Goal: Find specific page/section: Find specific page/section

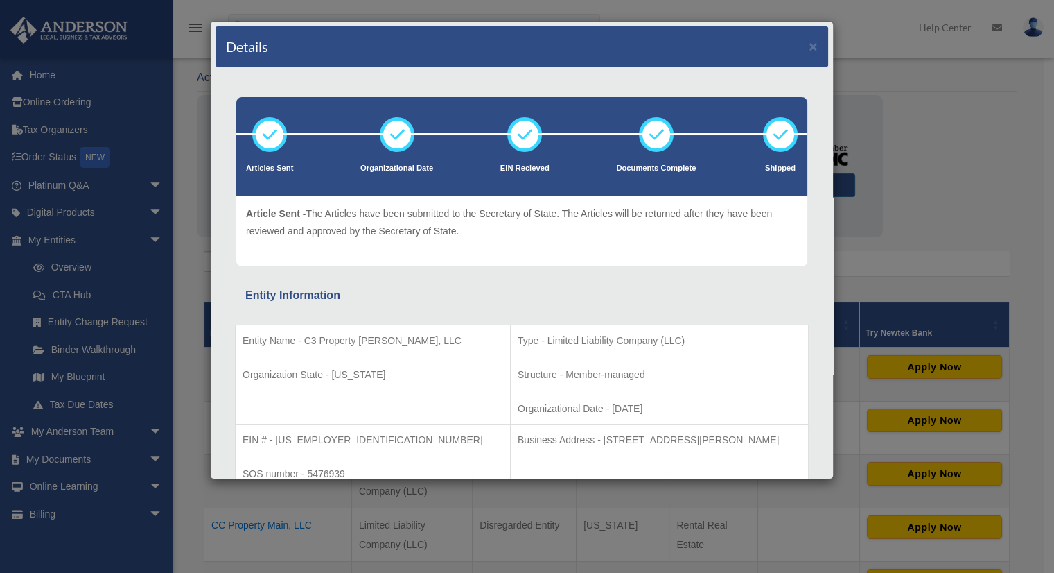
scroll to position [913, 0]
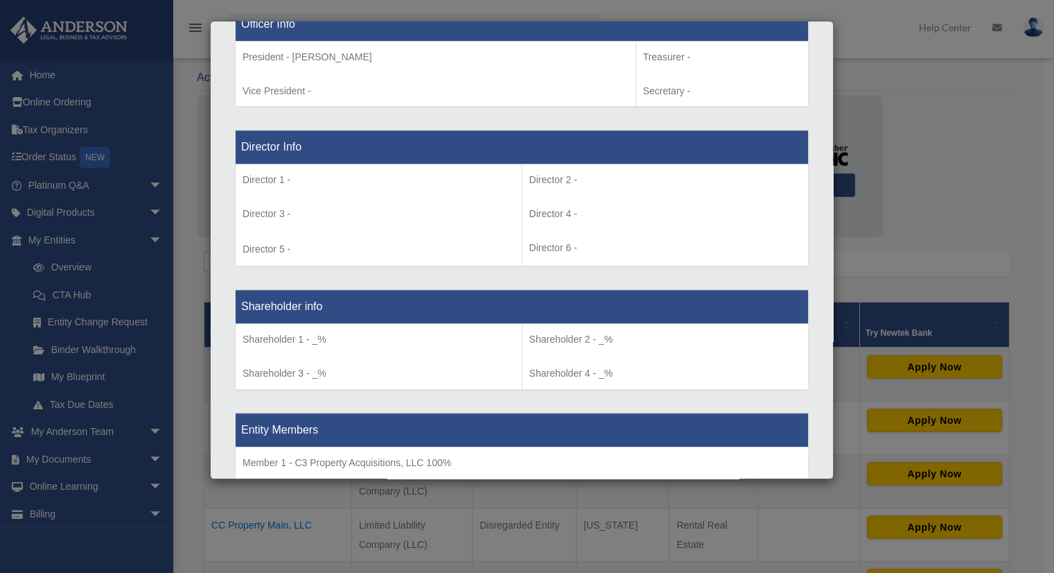
click at [990, 161] on div "Details × Articles Sent Organizational Date" at bounding box center [527, 286] width 1054 height 573
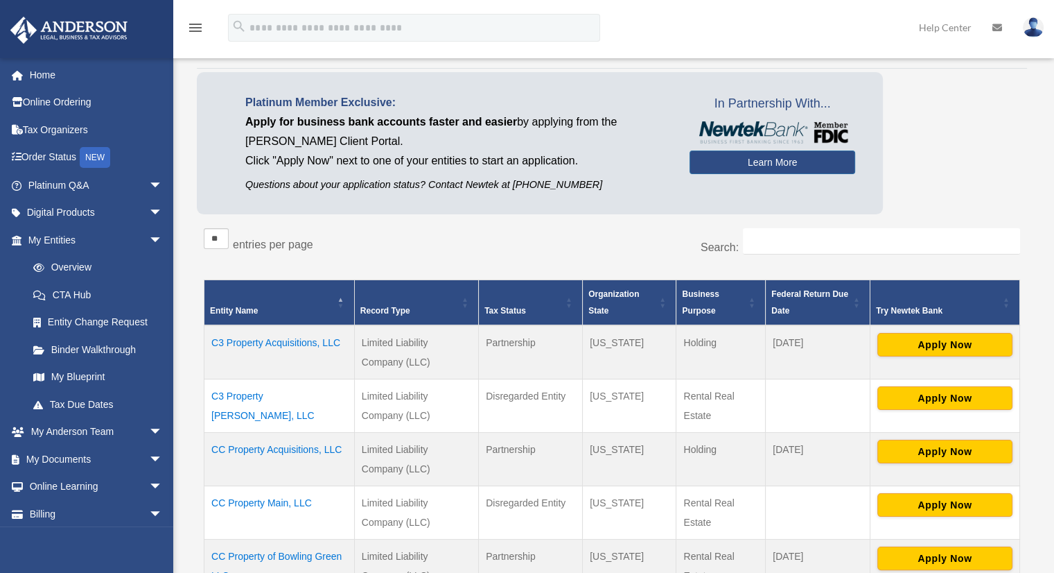
scroll to position [92, 0]
